Goal: Register for event/course

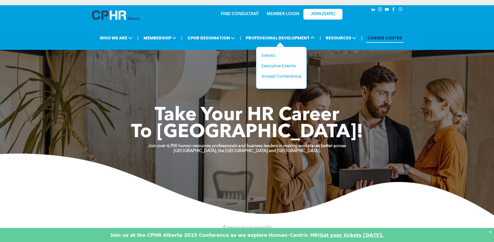
click at [276, 52] on div "Title Events Executive Events Annual Conference" at bounding box center [281, 68] width 51 height 42
click at [273, 55] on div "Events" at bounding box center [280, 55] width 36 height 7
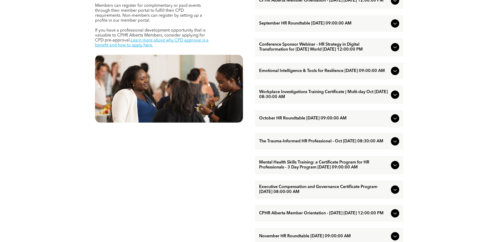
scroll to position [235, 0]
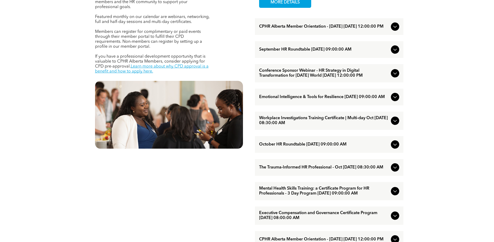
click at [396, 124] on icon at bounding box center [395, 121] width 6 height 6
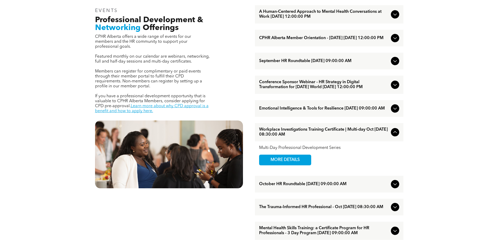
scroll to position [182, 0]
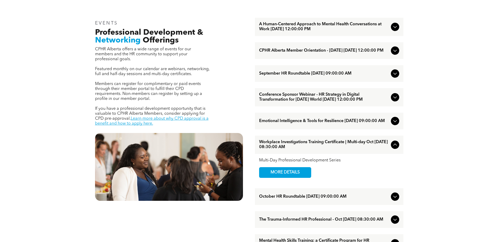
click at [399, 101] on div at bounding box center [395, 97] width 8 height 8
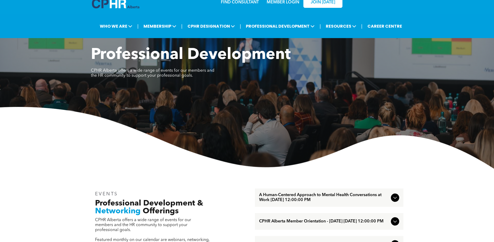
scroll to position [0, 0]
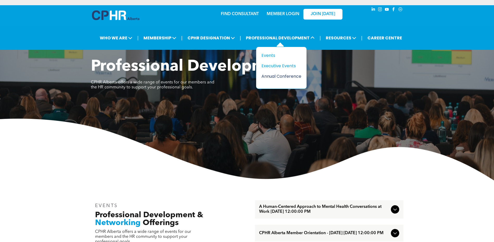
click at [281, 76] on div "Annual Conference" at bounding box center [280, 76] width 36 height 7
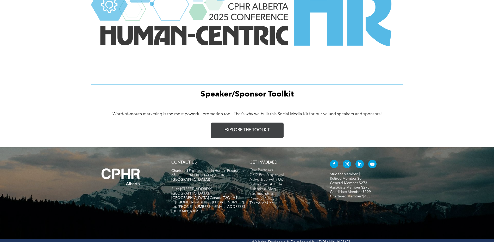
scroll to position [718, 0]
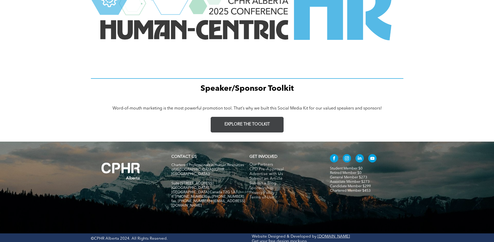
click at [274, 122] on link "EXPLORE THE TOOLKIT" at bounding box center [247, 125] width 73 height 16
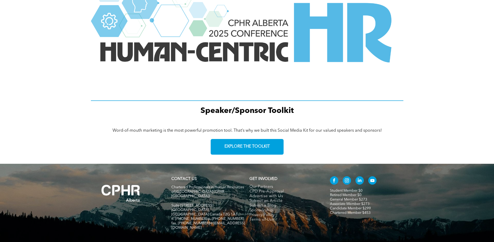
scroll to position [666, 0]
